Goal: Task Accomplishment & Management: Complete application form

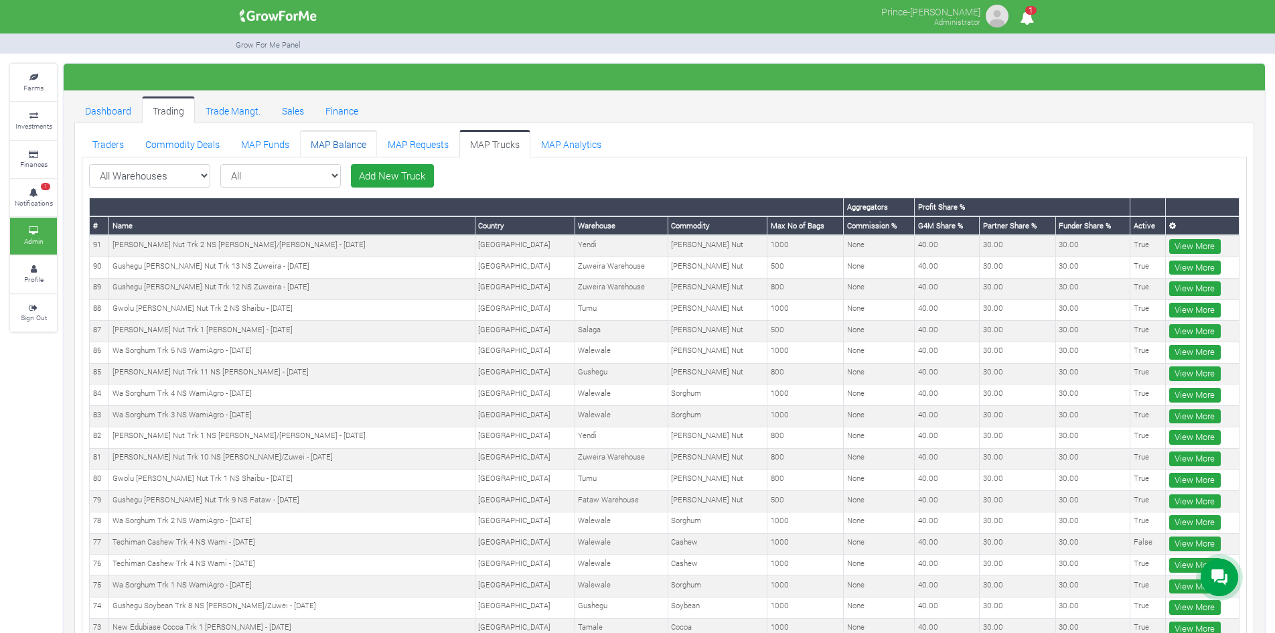
click at [330, 144] on link "MAP Balance" at bounding box center [338, 143] width 77 height 27
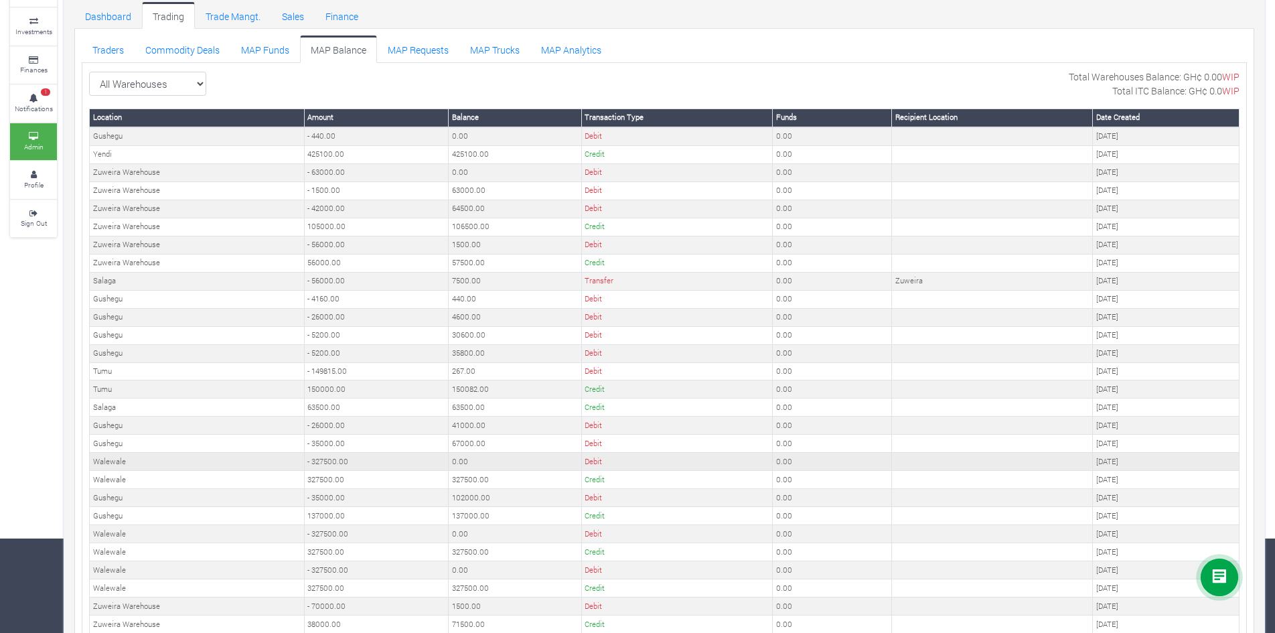
scroll to position [100, 0]
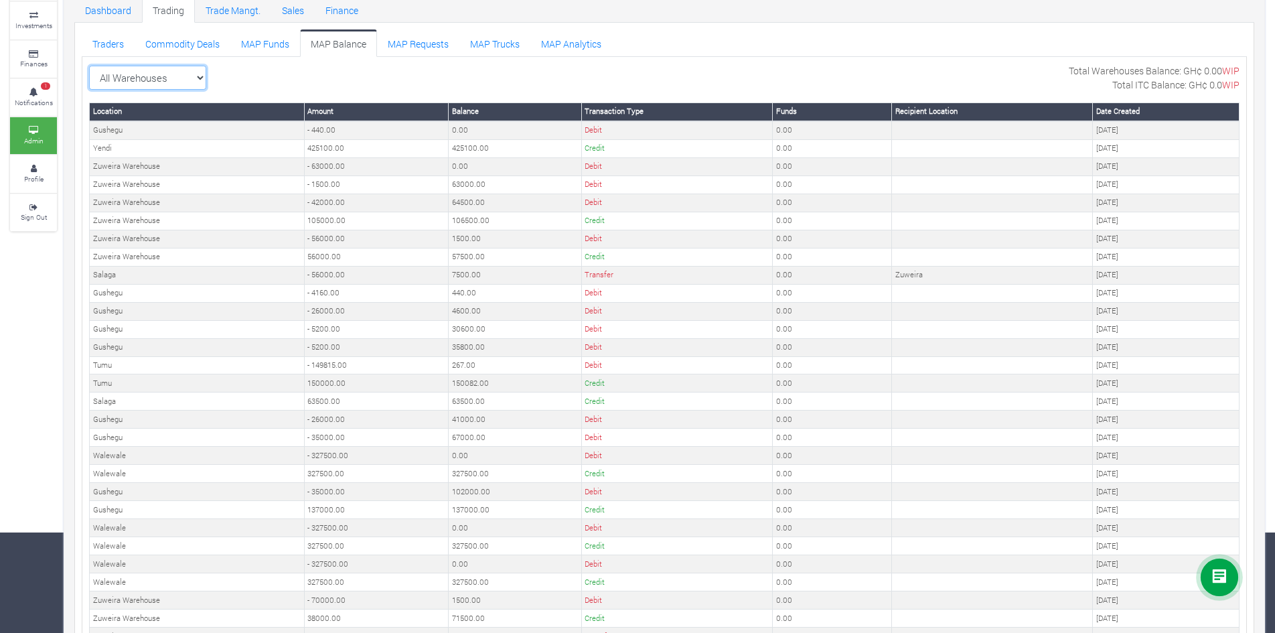
click at [173, 76] on select "All Warehouses TDX Navrongo Walewale Garu (Faranaya) Kintampo Langbensi WamiAgr…" at bounding box center [147, 78] width 117 height 24
select select "?warehouse=17"
click at [89, 66] on select "All Warehouses TDX Navrongo Walewale Garu (Faranaya) Kintampo Langbensi WamiAgr…" at bounding box center [147, 78] width 117 height 24
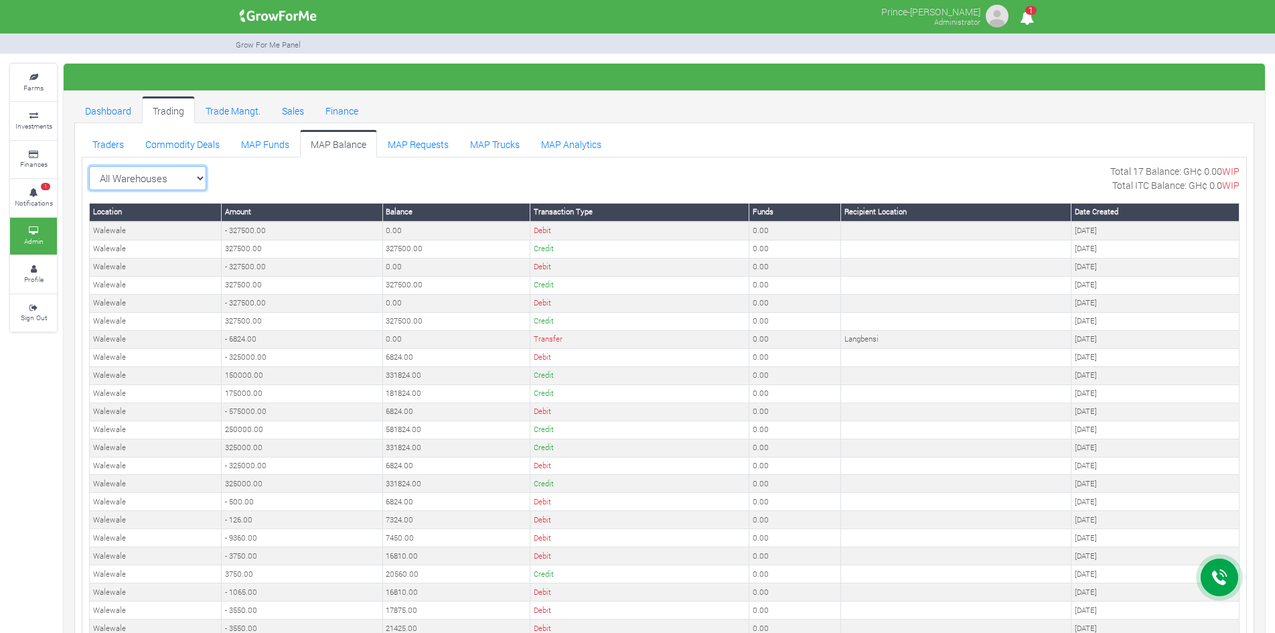
click at [196, 175] on select "All Warehouses TDX Navrongo Walewale Garu (Faranaya) Kintampo Langbensi WamiAgr…" at bounding box center [147, 178] width 117 height 24
select select "?warehouse=14"
click at [89, 166] on select "All Warehouses TDX Navrongo Walewale Garu (Faranaya) Kintampo Langbensi WamiAgr…" at bounding box center [147, 178] width 117 height 24
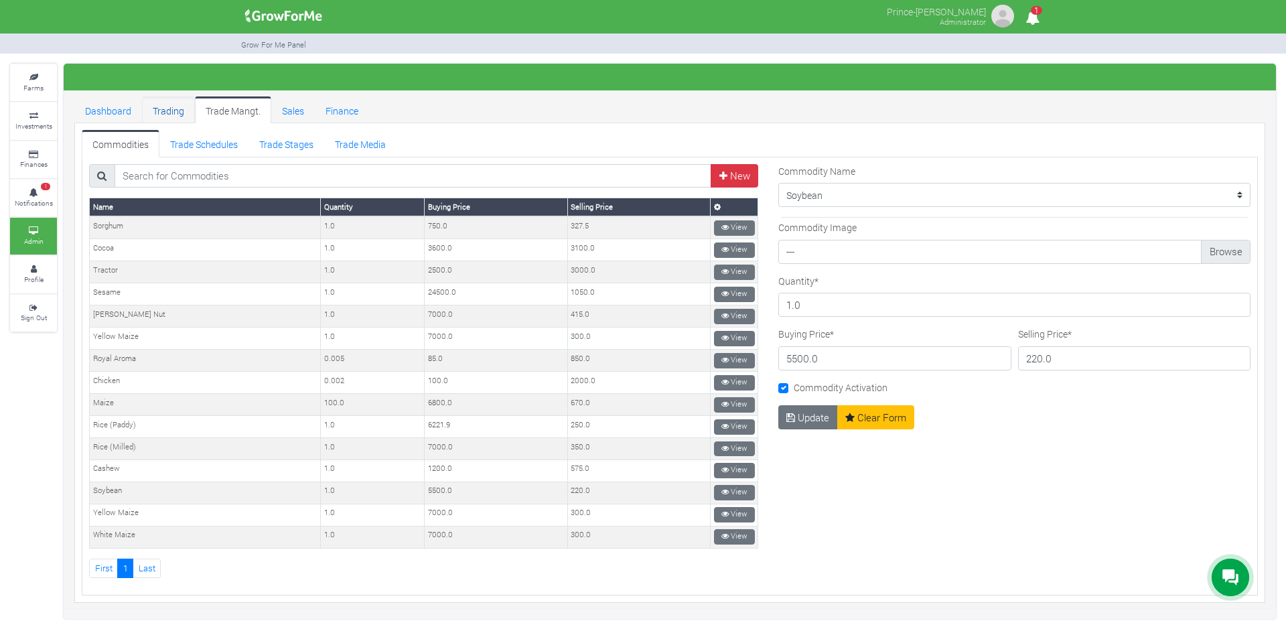
click at [168, 113] on link "Trading" at bounding box center [168, 109] width 53 height 27
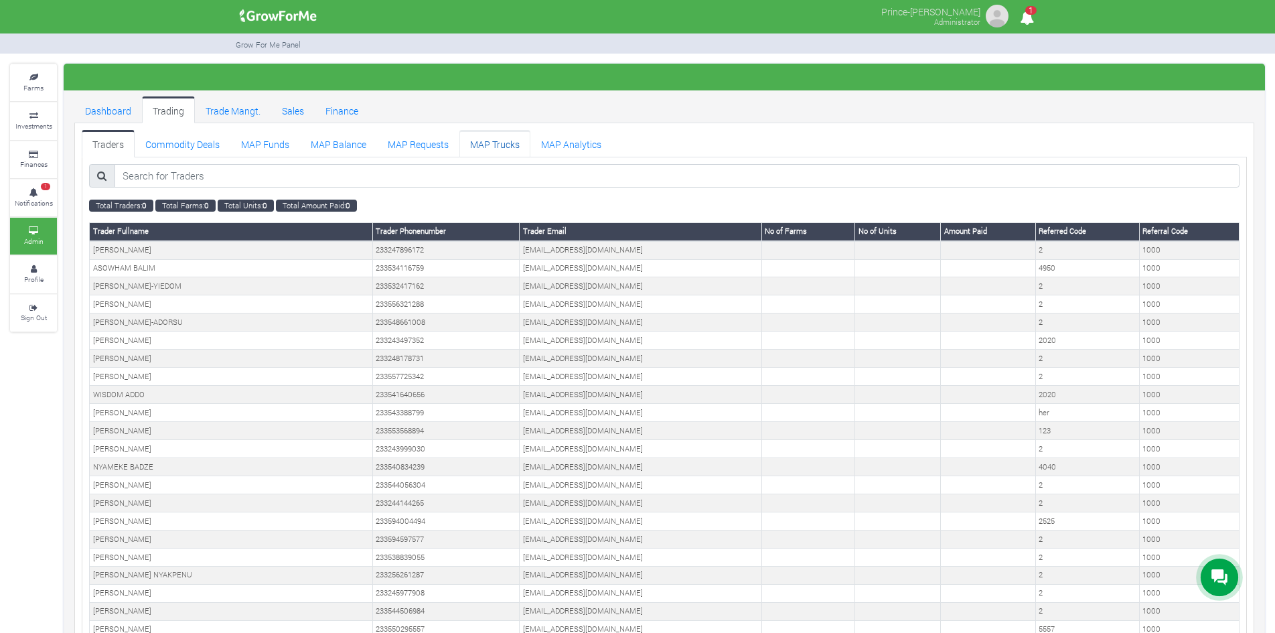
click at [487, 147] on link "MAP Trucks" at bounding box center [495, 143] width 71 height 27
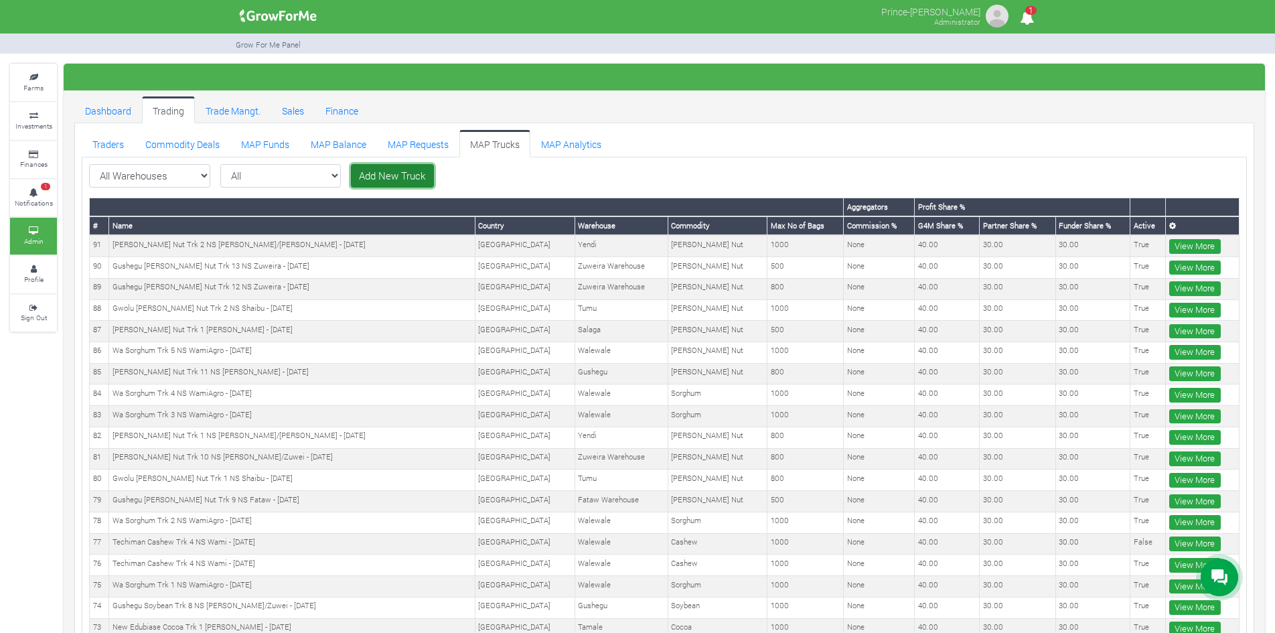
click at [351, 175] on link "Add New Truck" at bounding box center [392, 176] width 83 height 24
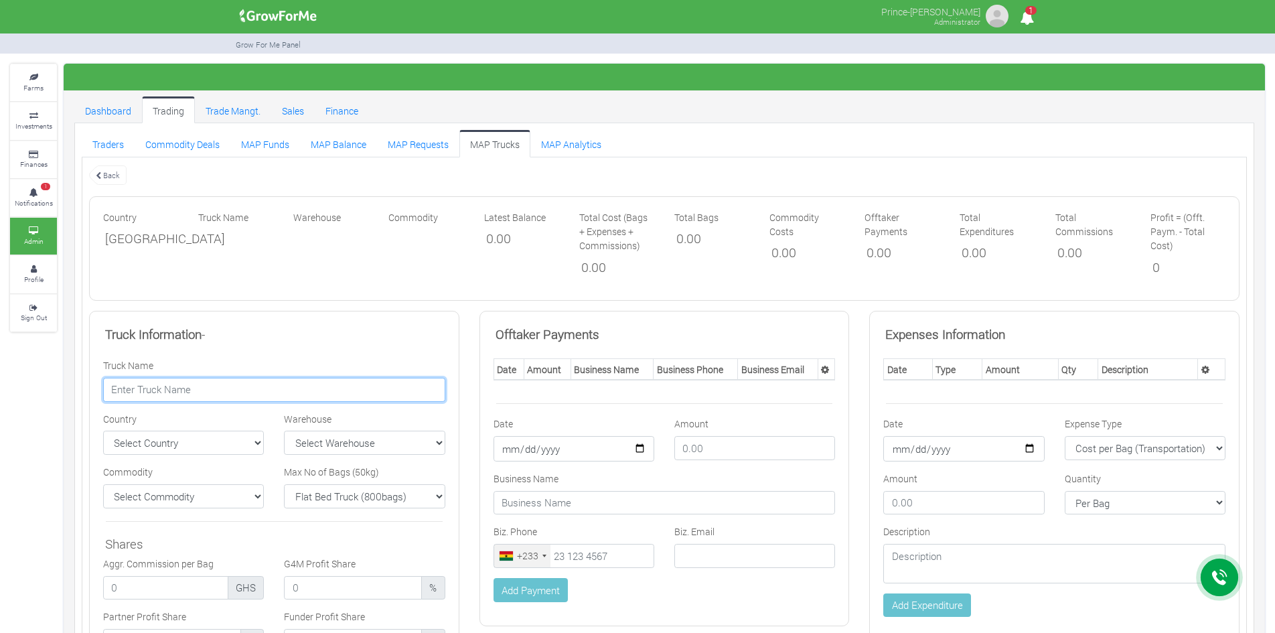
click at [286, 397] on input "text" at bounding box center [274, 390] width 342 height 24
paste input "Wulensi [PERSON_NAME] Nut Trk 1 [PERSON_NAME] - [DATE]"
type input "Wulensi [PERSON_NAME] Nut Trk 1 [PERSON_NAME] - [DATE]"
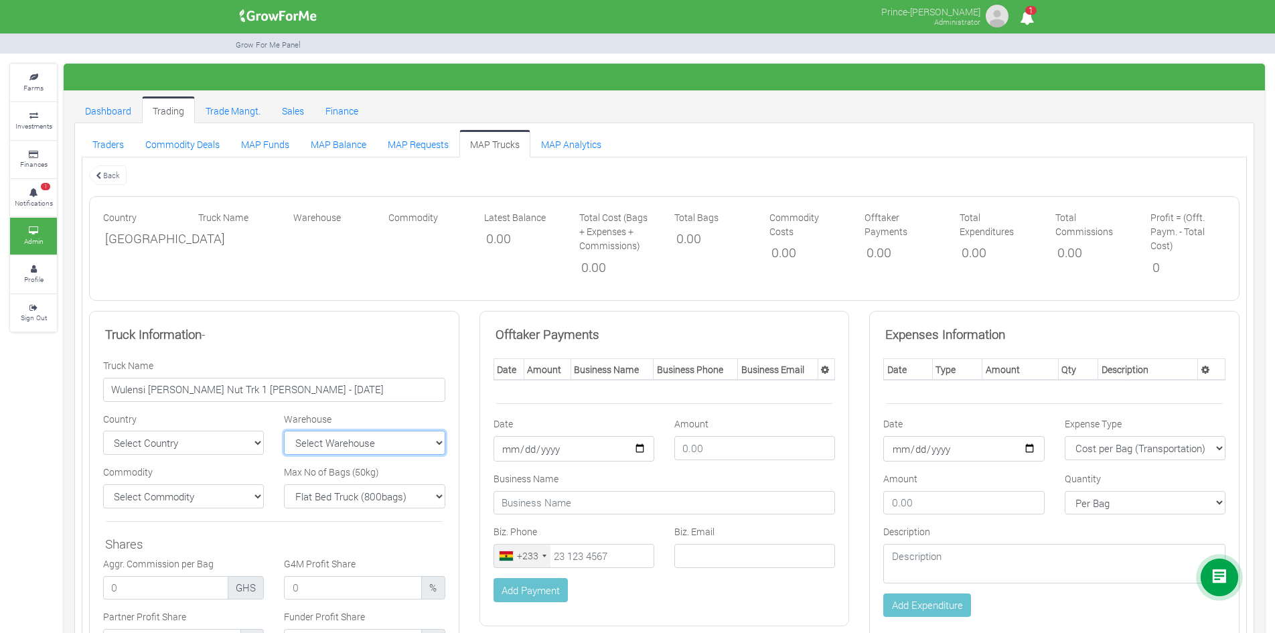
click at [358, 440] on select "Select Warehouse TDX Navrongo Walewale Garu (Faranaya) Kintampo" at bounding box center [364, 443] width 161 height 24
select select "17"
click at [284, 431] on select "Select Warehouse TDX Navrongo Walewale Garu (Faranaya) Kintampo" at bounding box center [364, 443] width 161 height 24
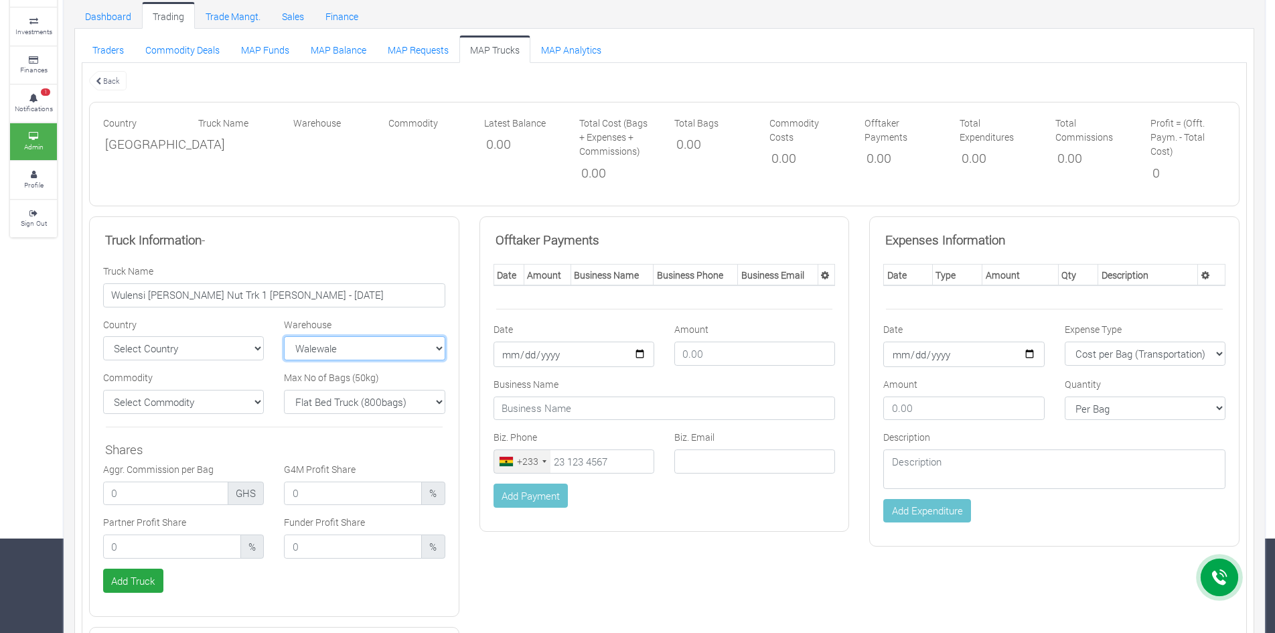
scroll to position [123, 0]
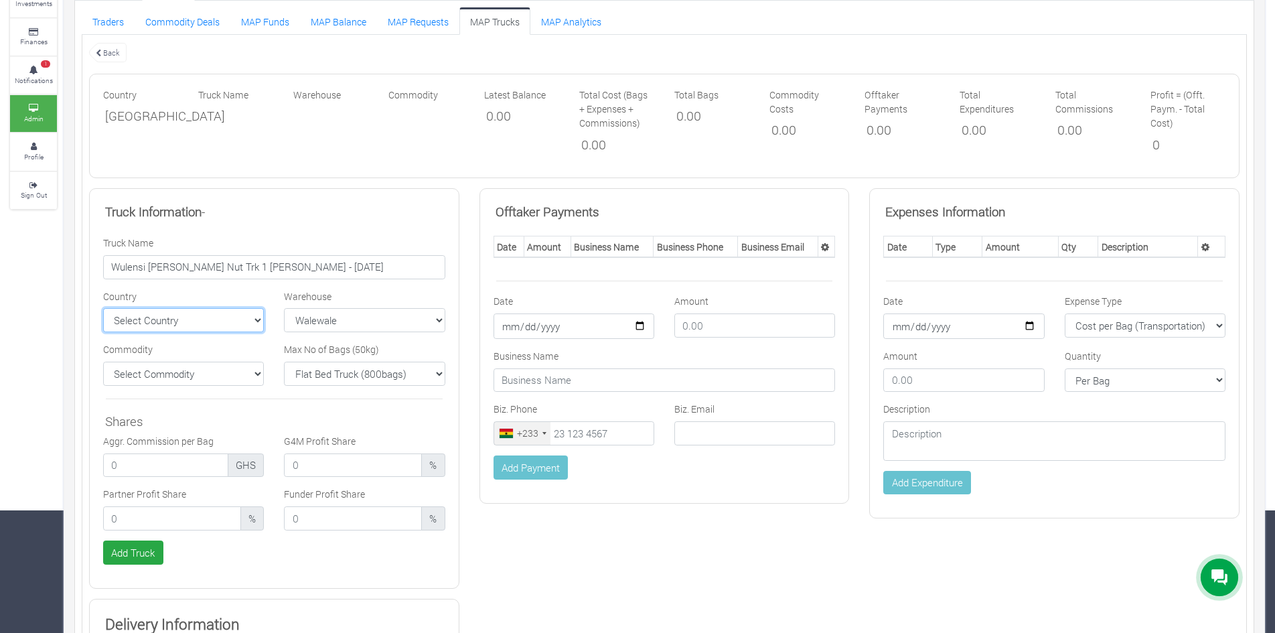
click at [239, 326] on select "Select Country Ghana Nigeria" at bounding box center [183, 320] width 161 height 24
select select "Ghana"
click at [103, 308] on select "Select Country Ghana Nigeria" at bounding box center [183, 320] width 161 height 24
click at [326, 372] on select "Flat Bed Truck (800bags) Bucket Truck (1000bags) Rhino Truck 1 (500bags) Rhino …" at bounding box center [364, 374] width 161 height 24
click at [284, 362] on select "Flat Bed Truck (800bags) Bucket Truck (1000bags) Rhino Truck 1 (500bags) Rhino …" at bounding box center [364, 374] width 161 height 24
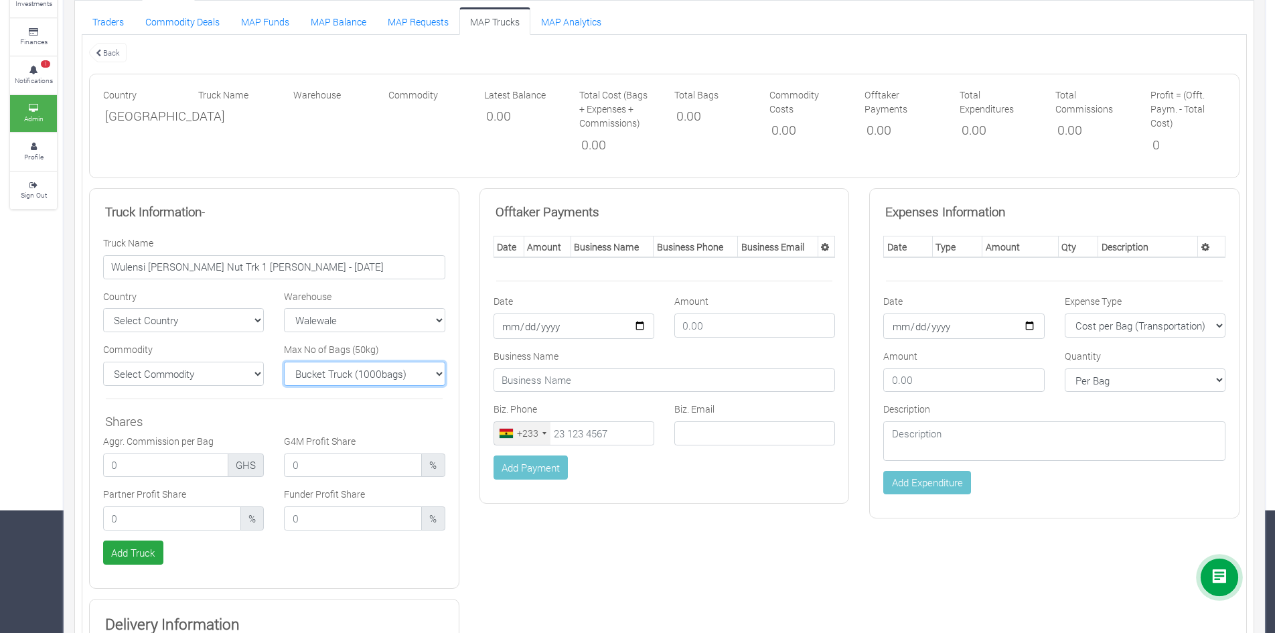
click at [358, 378] on select "Flat Bed Truck (800bags) Bucket Truck (1000bags) Rhino Truck 1 (500bags) Rhino …" at bounding box center [364, 374] width 161 height 24
select select "500"
click at [284, 362] on select "Flat Bed Truck (800bags) Bucket Truck (1000bags) Rhino Truck 1 (500bags) Rhino …" at bounding box center [364, 374] width 161 height 24
click at [211, 374] on select "Select Commodity Yellow Maize Shea Nut Chicken Tractor Maize" at bounding box center [183, 374] width 161 height 24
select select "11"
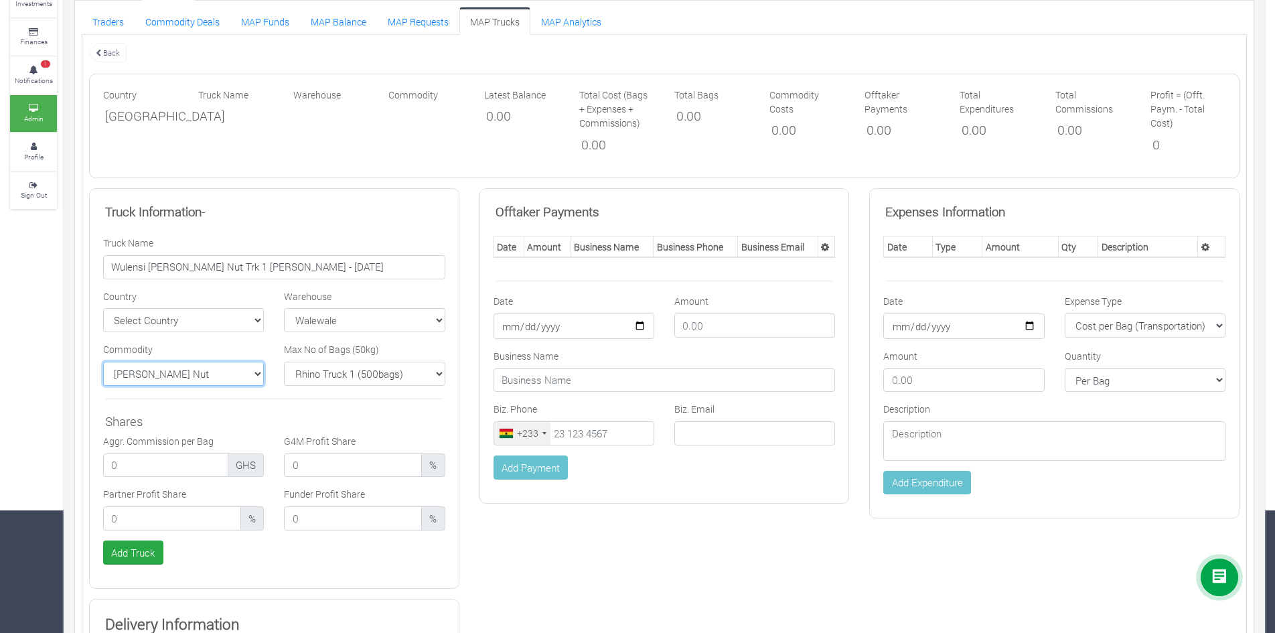
click at [103, 362] on select "Select Commodity Yellow Maize Shea Nut Chicken Tractor Maize" at bounding box center [183, 374] width 161 height 24
click at [169, 527] on input "number" at bounding box center [172, 518] width 138 height 24
type input "30.00"
click at [304, 522] on input "number" at bounding box center [353, 518] width 138 height 24
type input "30.00"
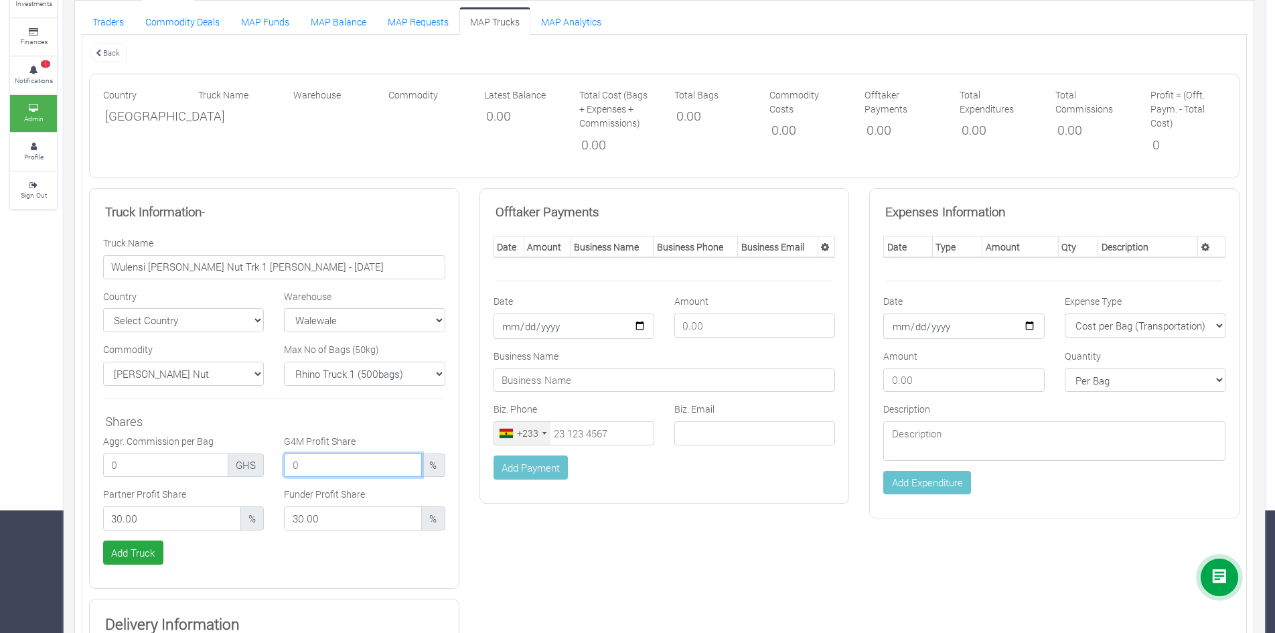
click at [317, 463] on input "number" at bounding box center [353, 465] width 138 height 24
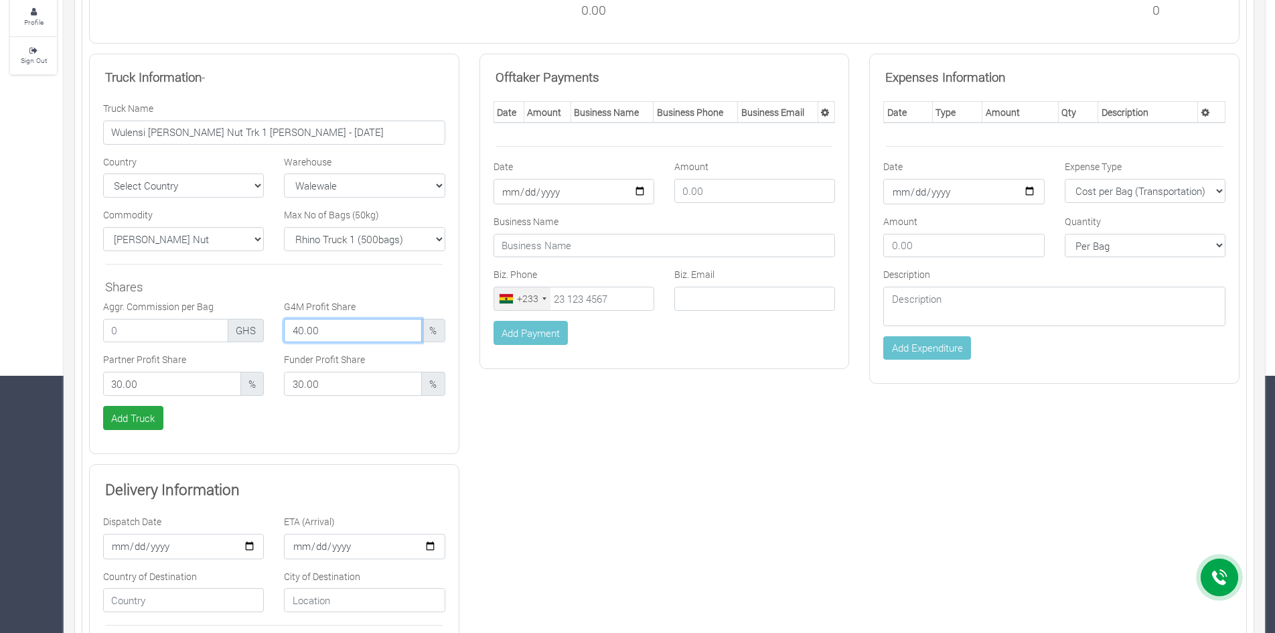
scroll to position [268, 0]
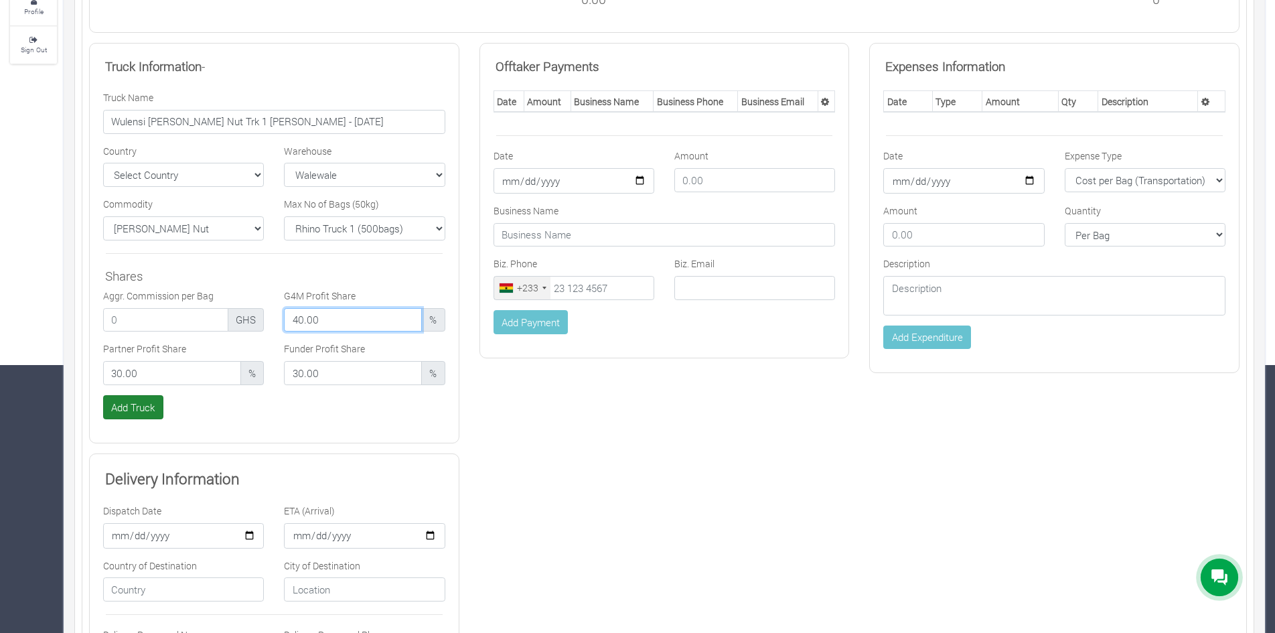
type input "40.00"
click at [142, 411] on button "Add Truck" at bounding box center [133, 407] width 60 height 24
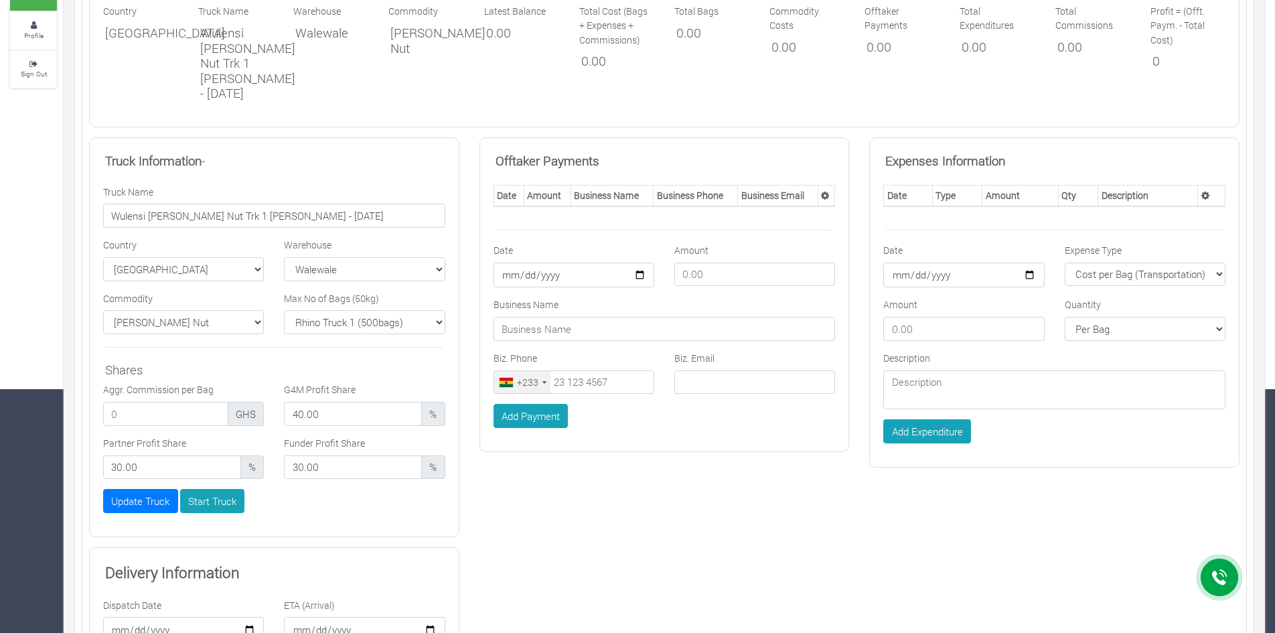
scroll to position [246, 0]
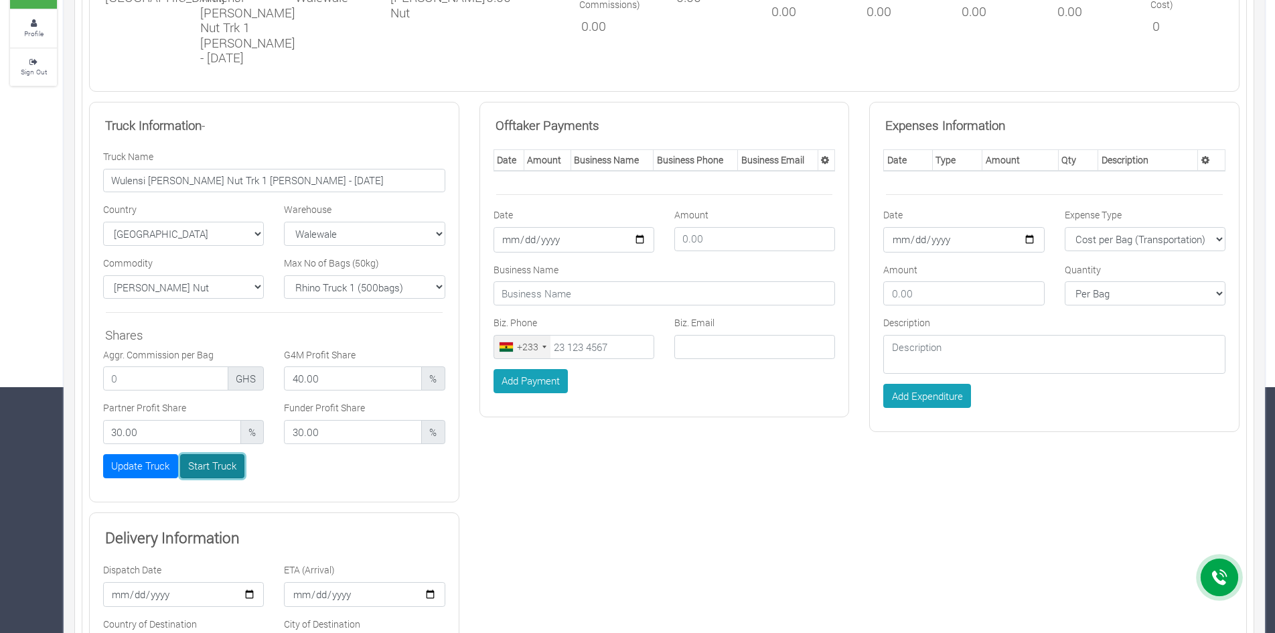
click at [224, 467] on button "Start Truck" at bounding box center [212, 466] width 65 height 24
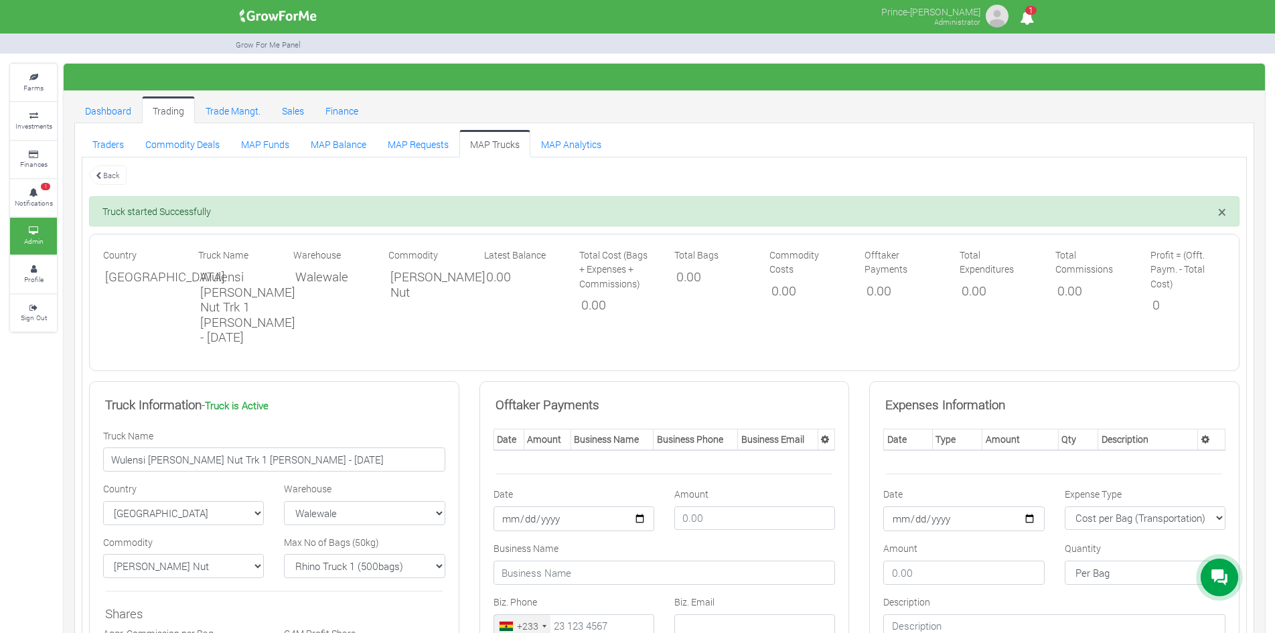
click at [476, 136] on link "MAP Trucks" at bounding box center [495, 143] width 71 height 27
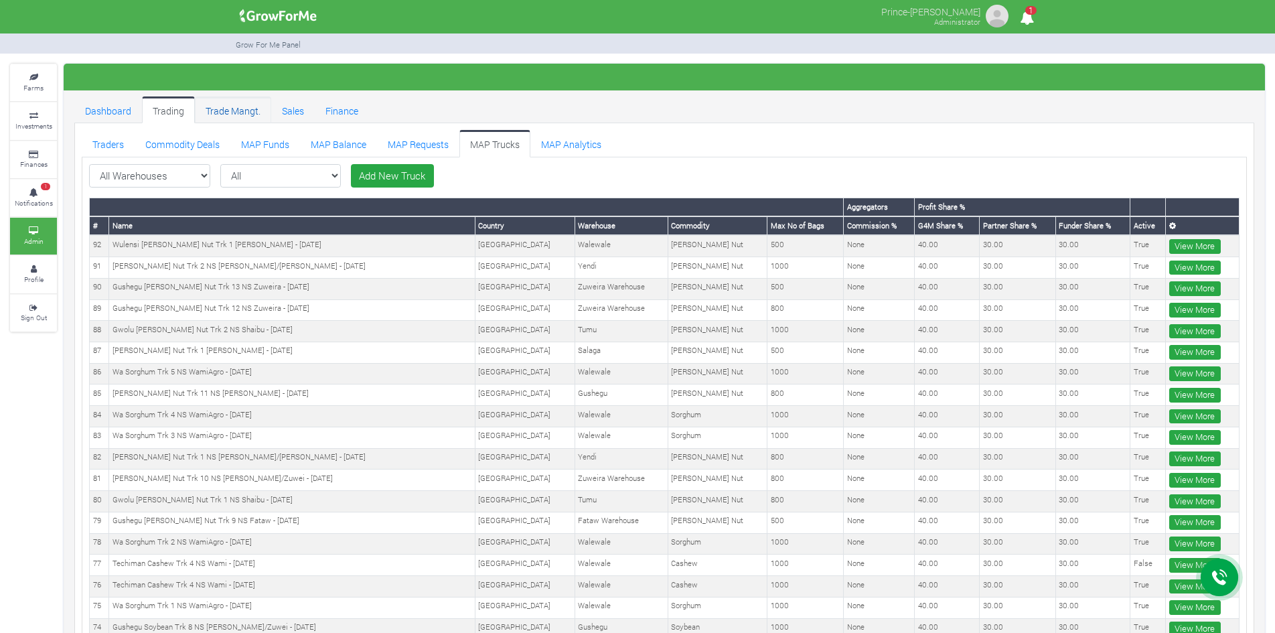
click at [230, 107] on link "Trade Mangt." at bounding box center [233, 109] width 76 height 27
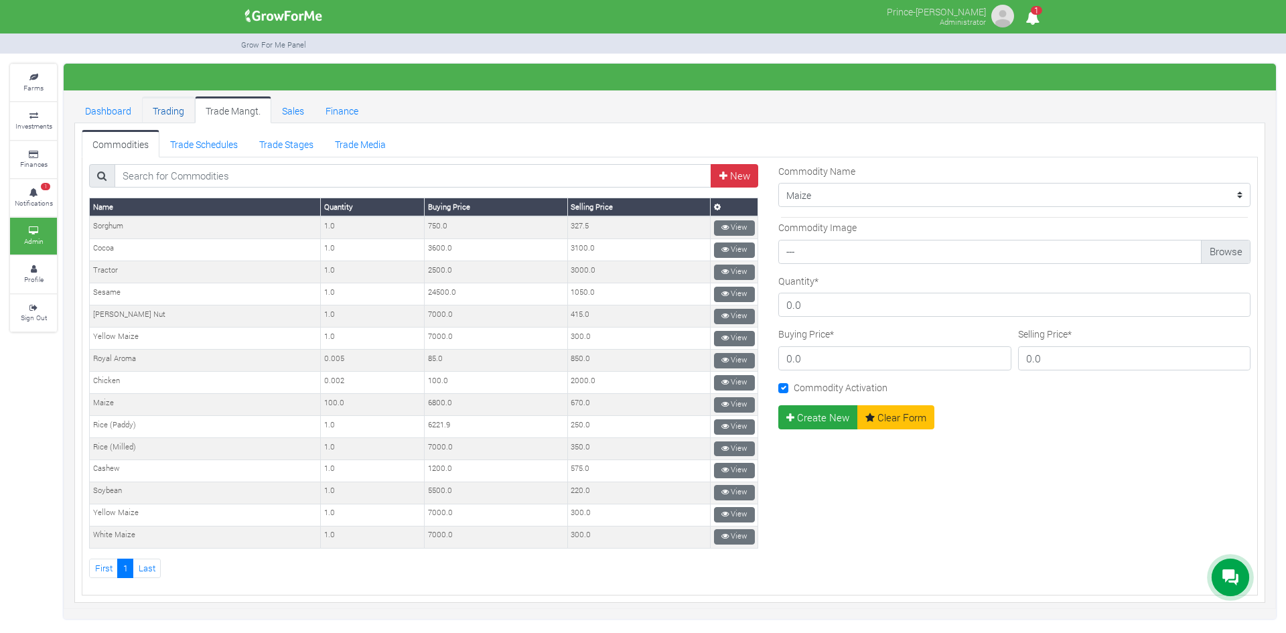
click at [170, 111] on link "Trading" at bounding box center [168, 109] width 53 height 27
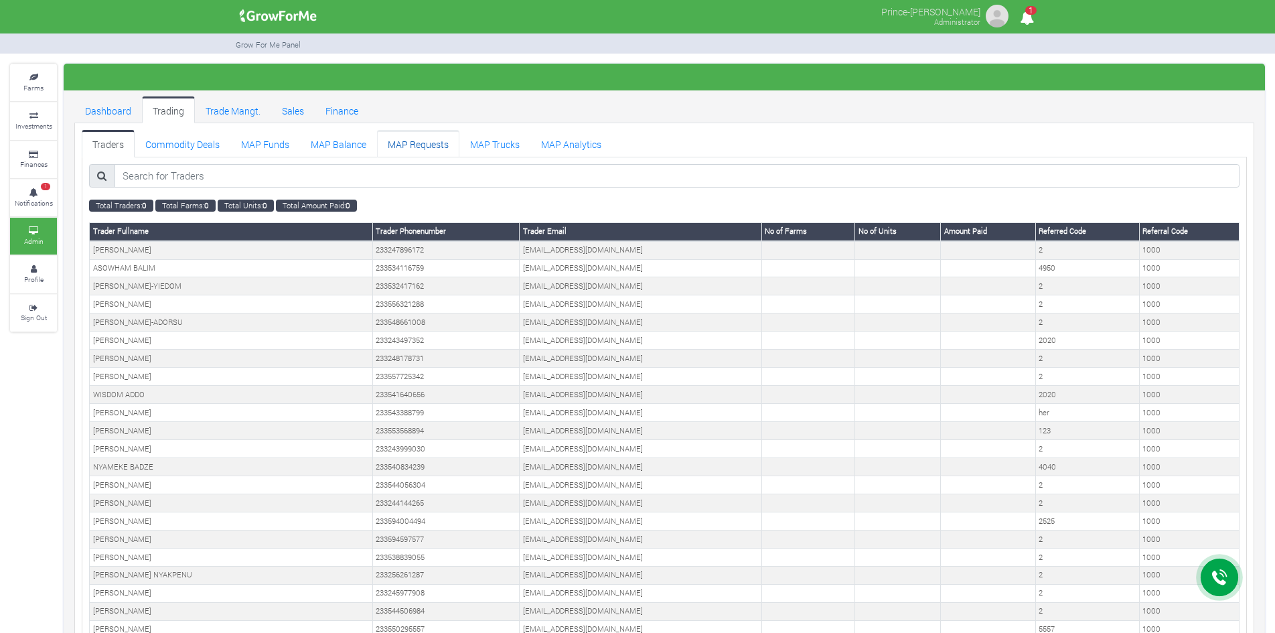
click at [408, 143] on link "MAP Requests" at bounding box center [418, 143] width 82 height 27
click at [420, 143] on link "MAP Requests" at bounding box center [418, 143] width 82 height 27
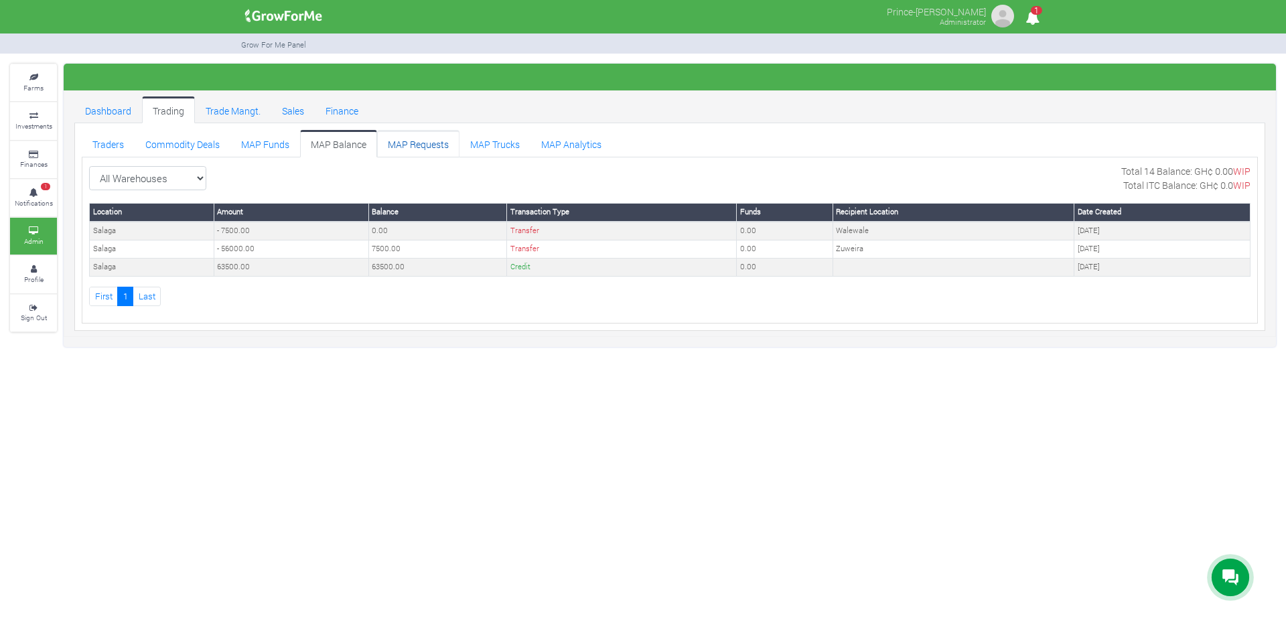
click at [410, 145] on link "MAP Requests" at bounding box center [418, 143] width 82 height 27
